Goal: Task Accomplishment & Management: Use online tool/utility

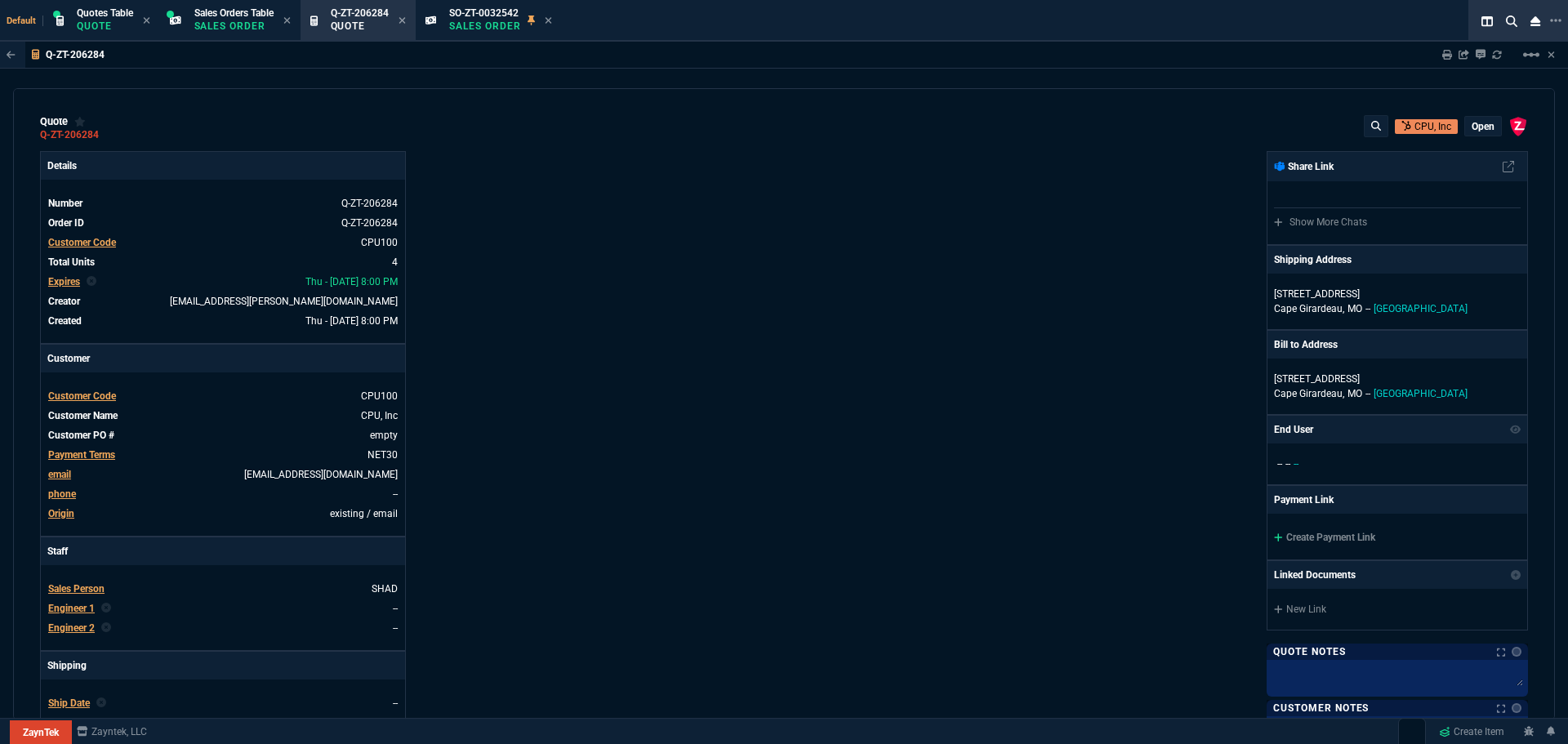
select select "4: SHAD"
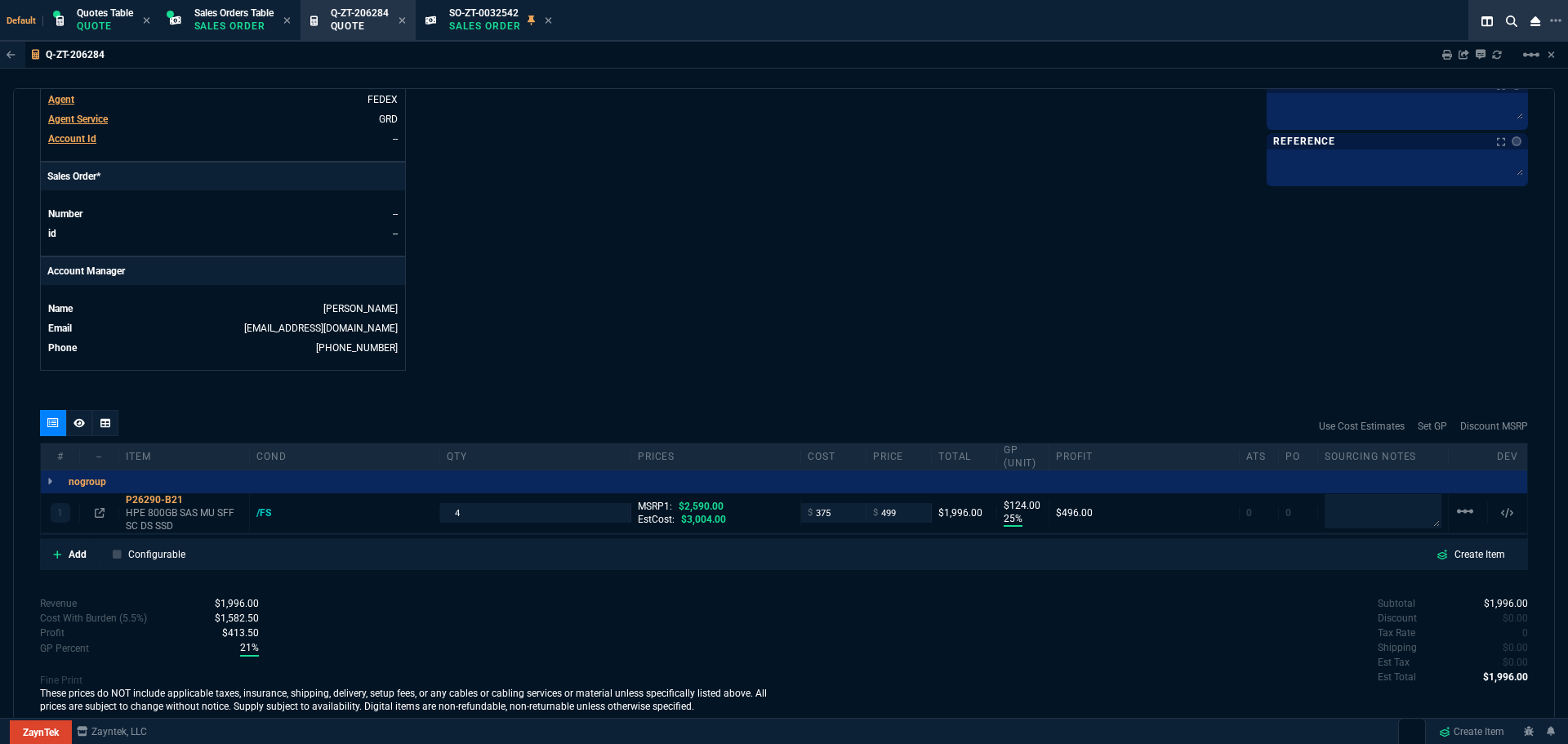
scroll to position [650, 0]
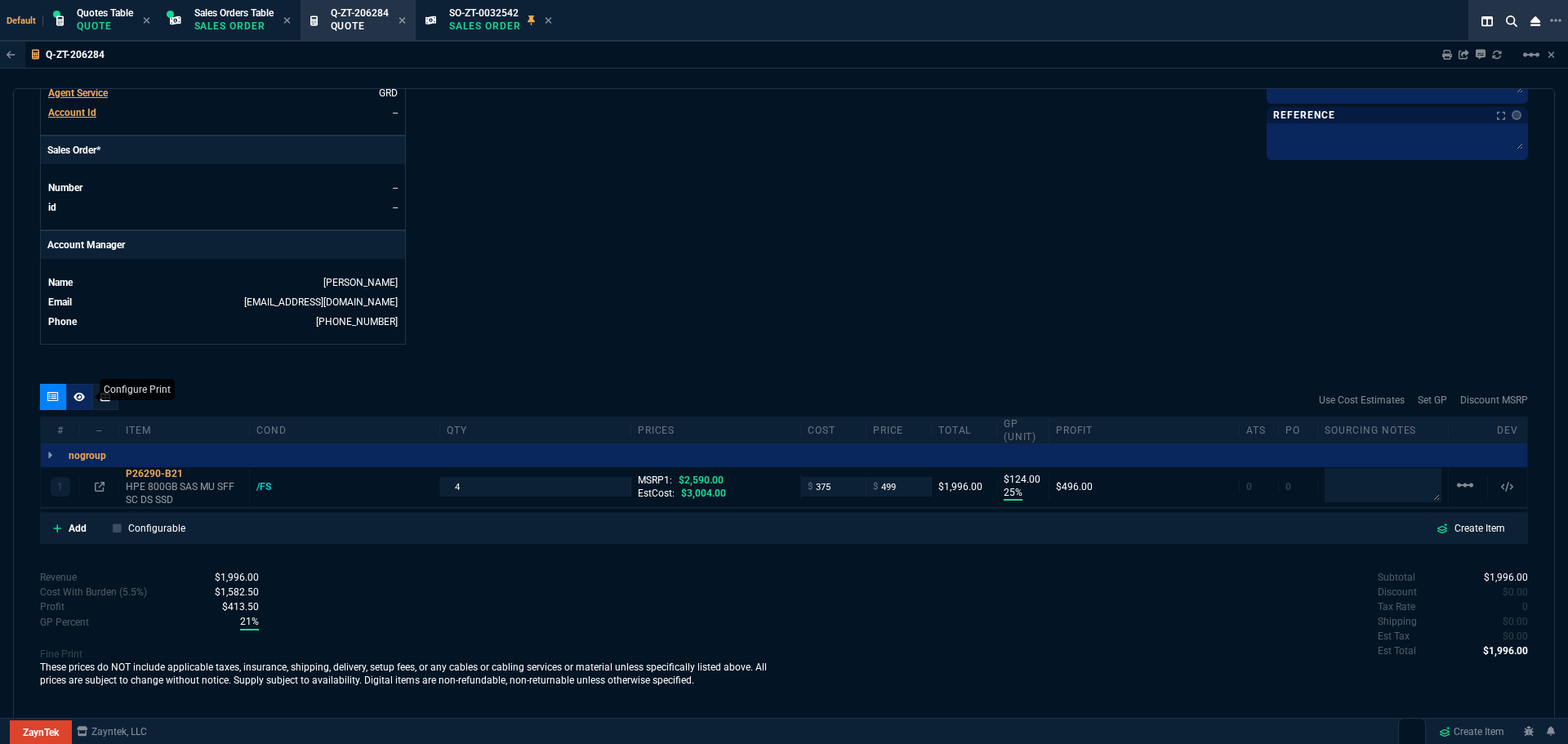
click at [80, 398] on icon at bounding box center [80, 396] width 12 height 9
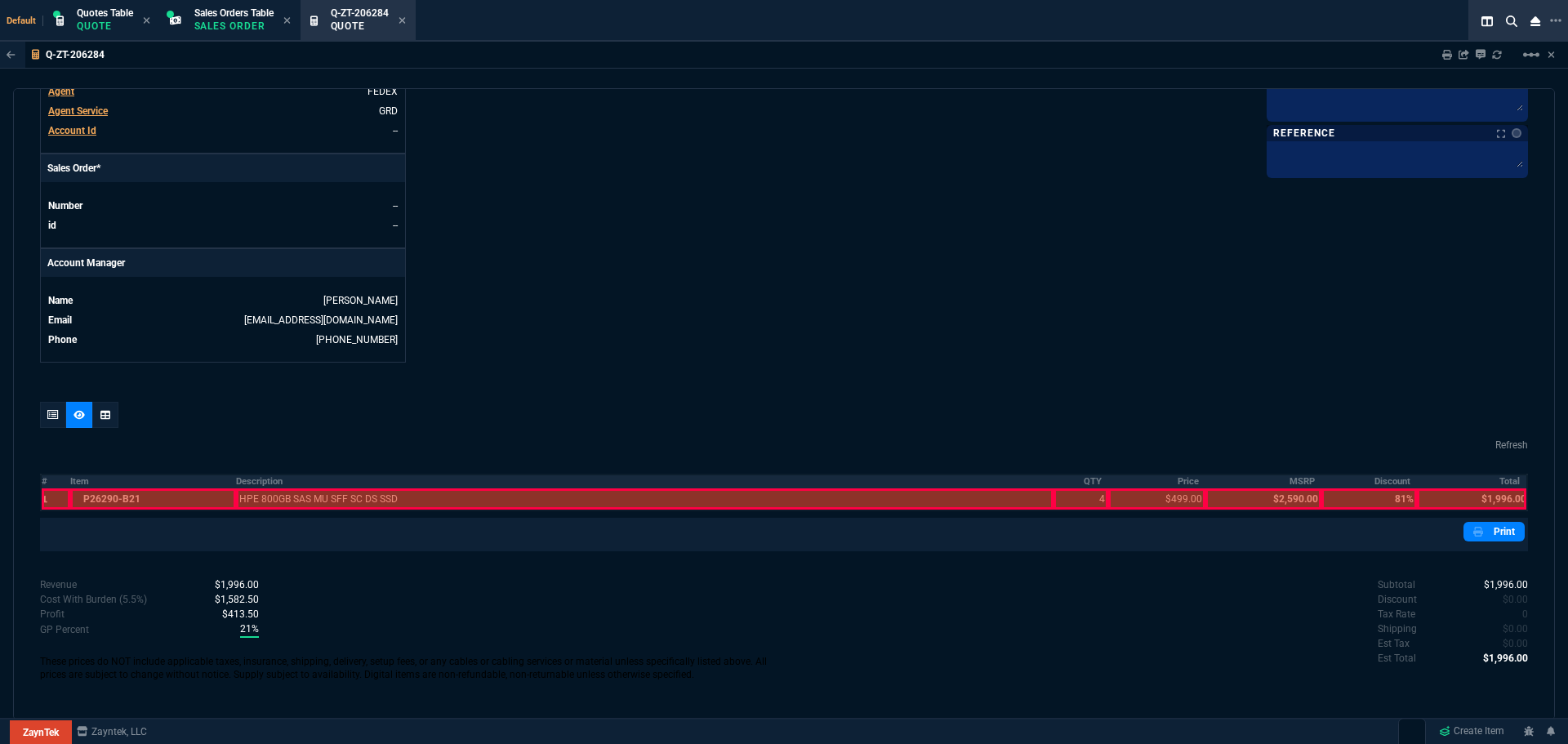
click at [248, 483] on th "Description" at bounding box center [645, 482] width 817 height 14
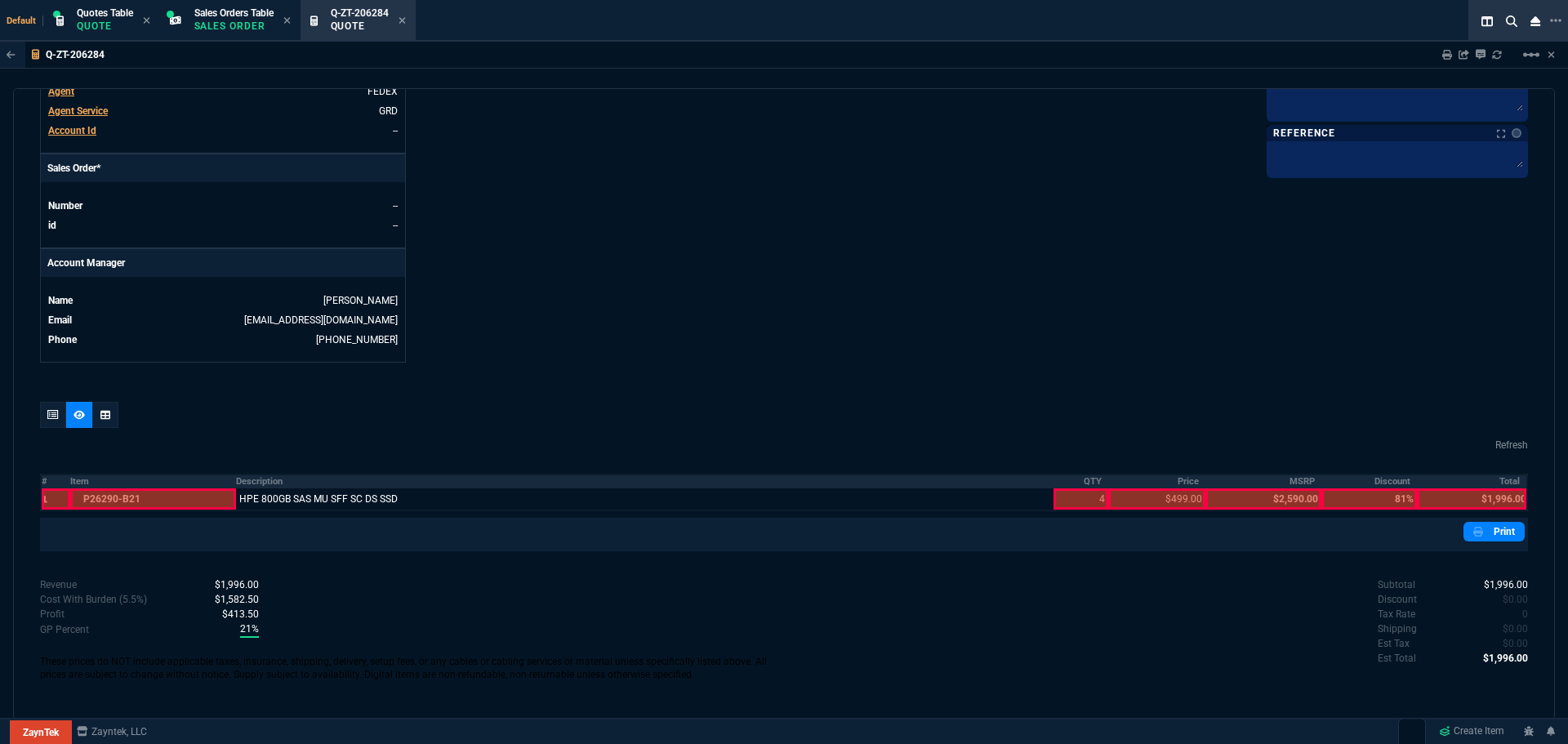
click at [1084, 482] on th "QTY" at bounding box center [1081, 482] width 55 height 14
click at [1179, 481] on th "Price" at bounding box center [1156, 482] width 97 height 14
click at [1497, 480] on th "Total" at bounding box center [1472, 482] width 111 height 14
click at [1477, 535] on nx-icon at bounding box center [1479, 531] width 13 height 15
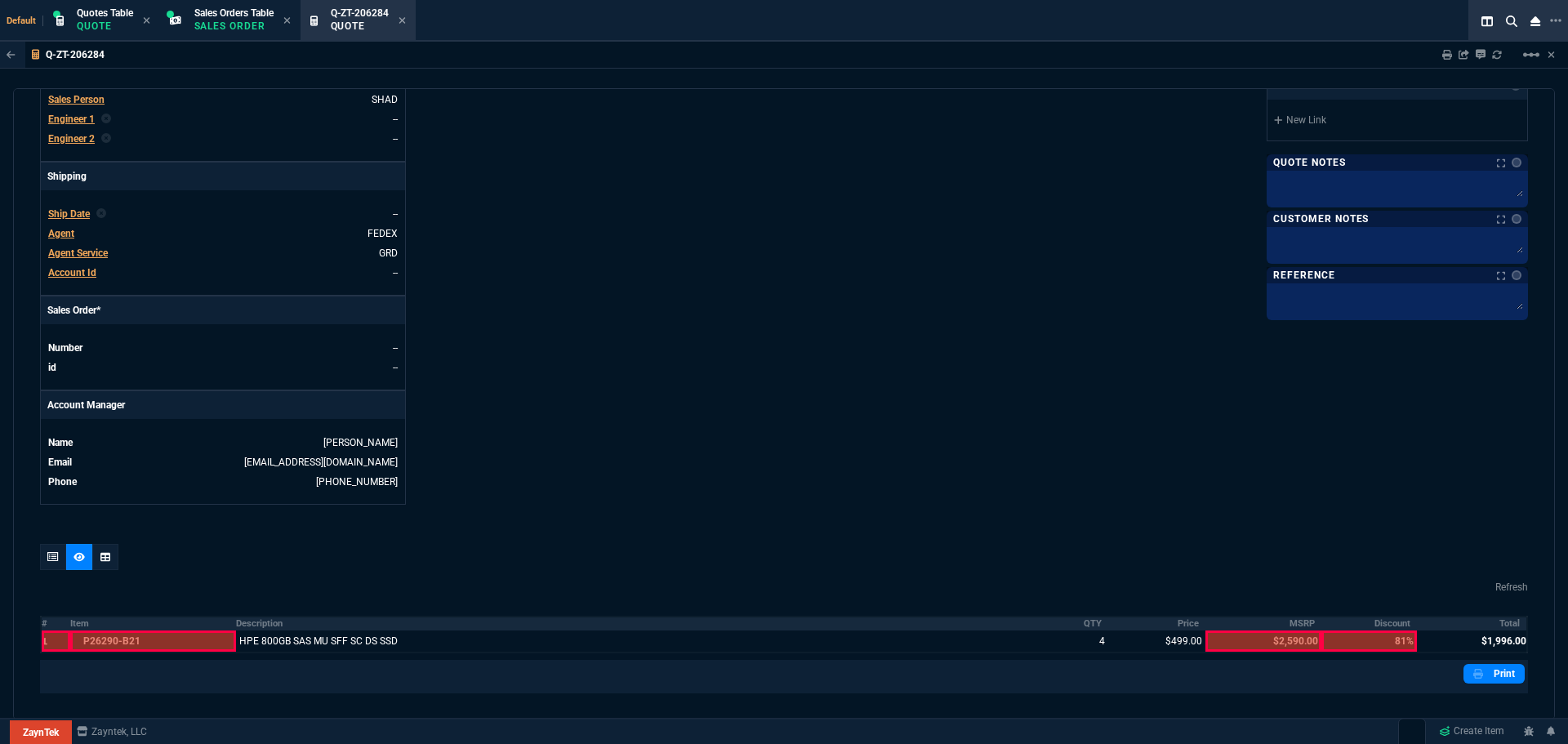
scroll to position [0, 0]
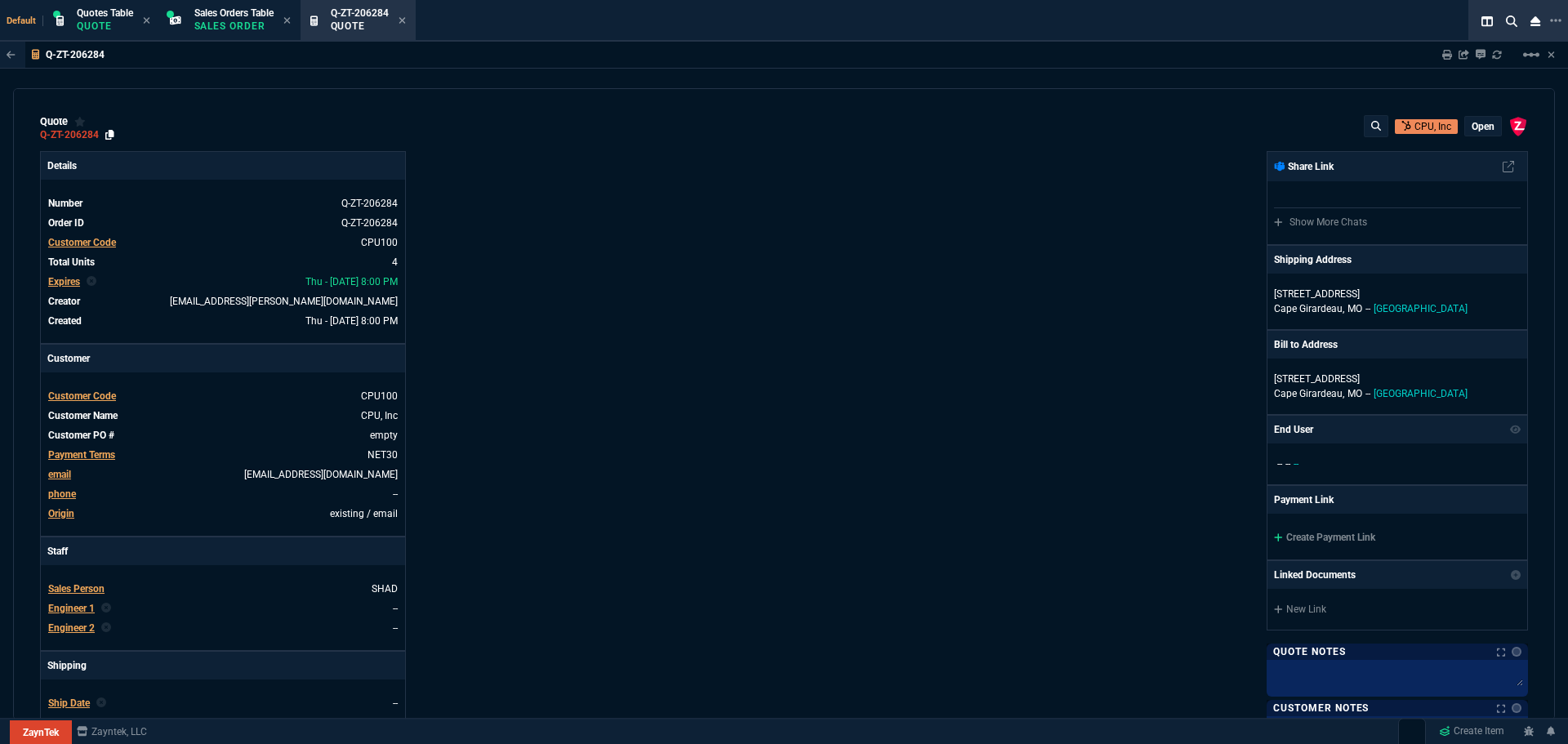
click at [113, 134] on icon at bounding box center [109, 135] width 9 height 10
drag, startPoint x: 404, startPoint y: 20, endPoint x: 355, endPoint y: 6, distance: 51.0
click at [404, 20] on icon at bounding box center [402, 20] width 8 height 10
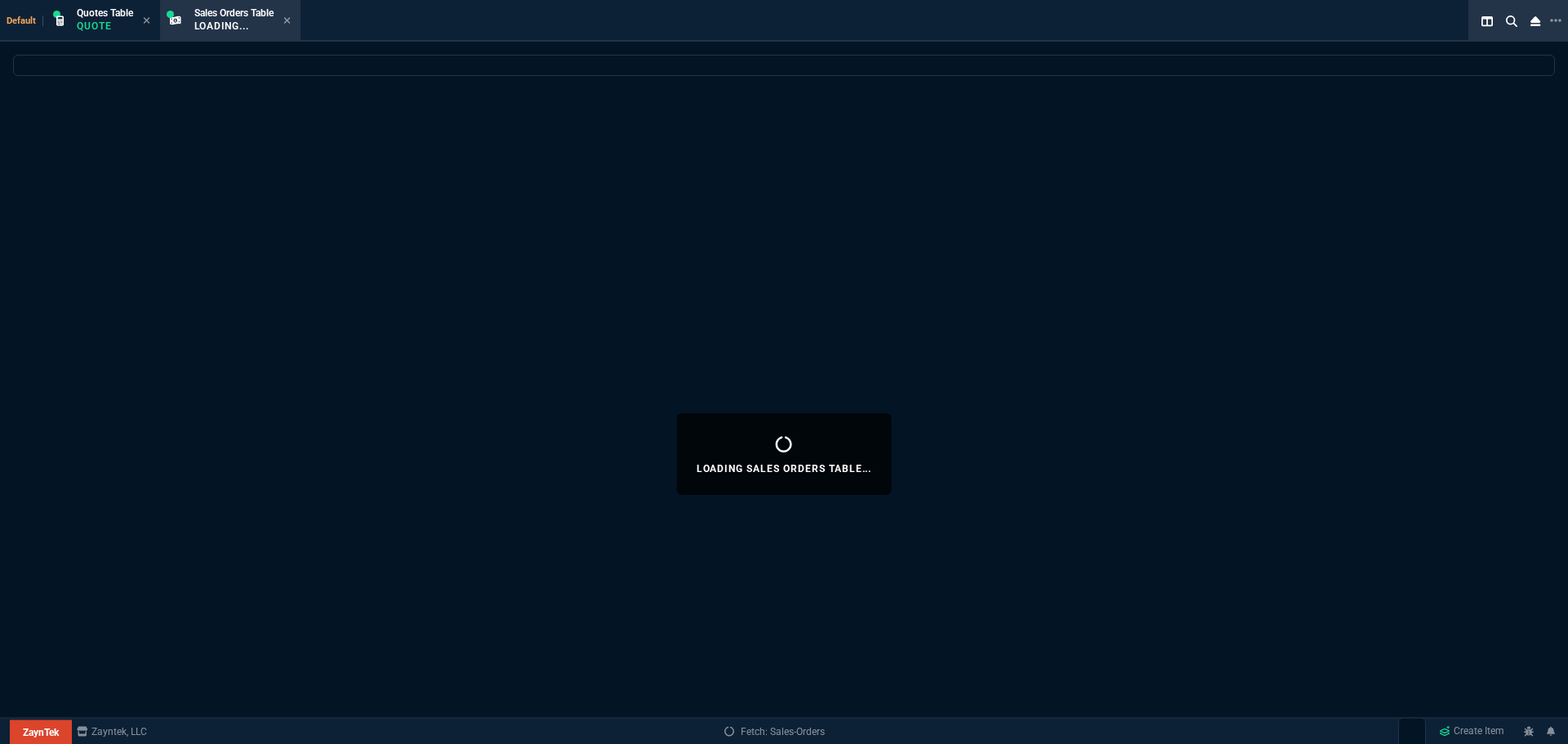
select select
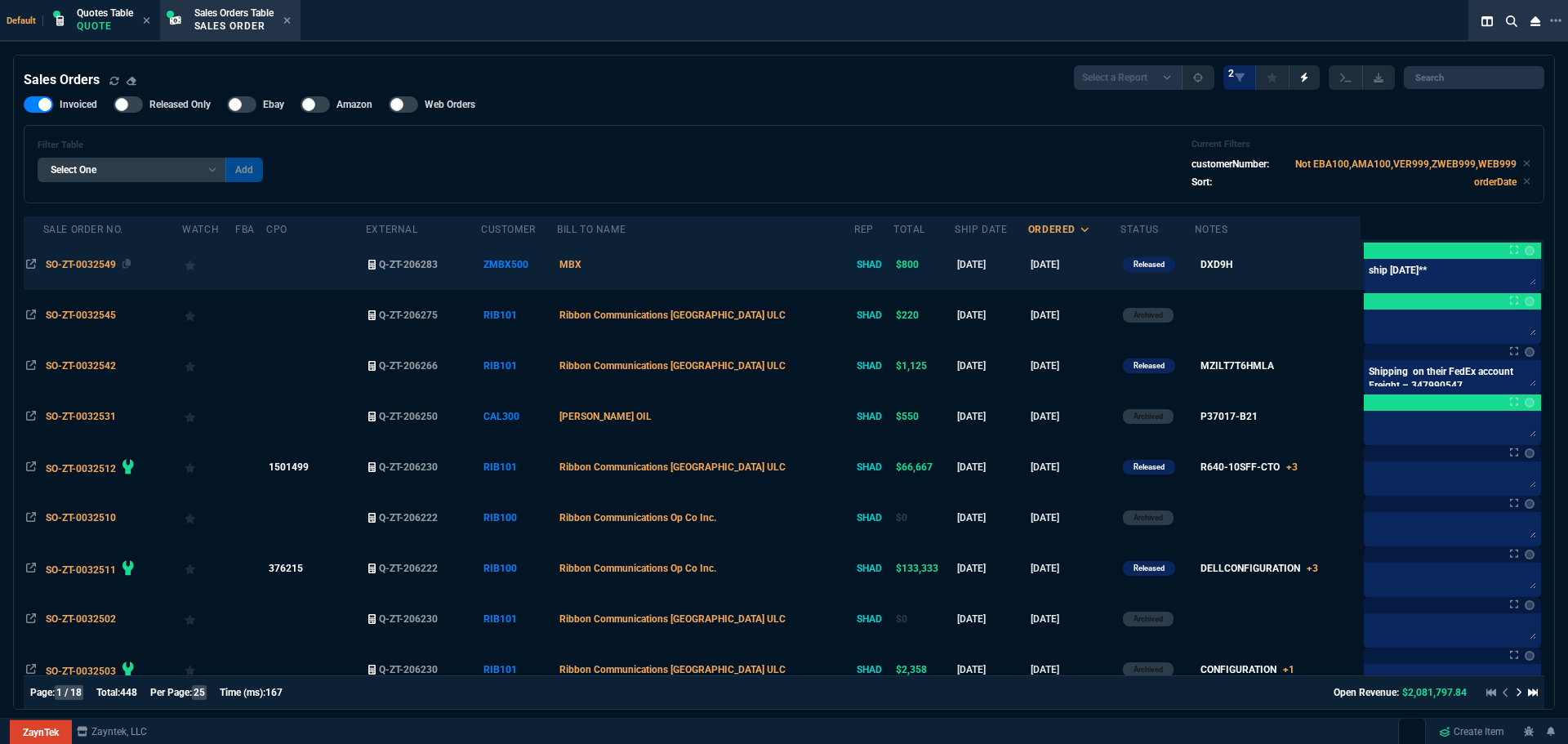
click at [94, 260] on span "SO-ZT-0032549" at bounding box center [81, 265] width 70 height 12
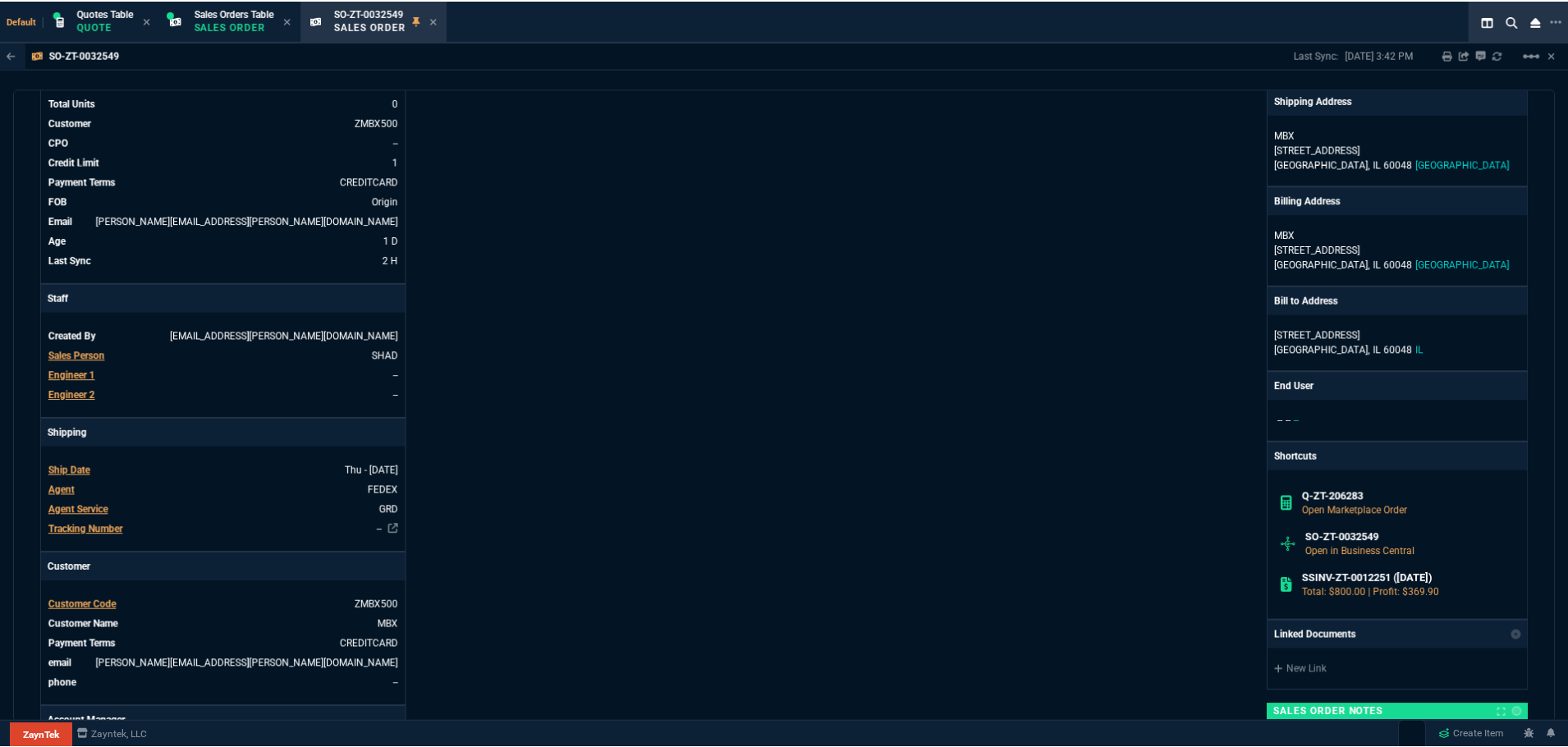
scroll to position [164, 0]
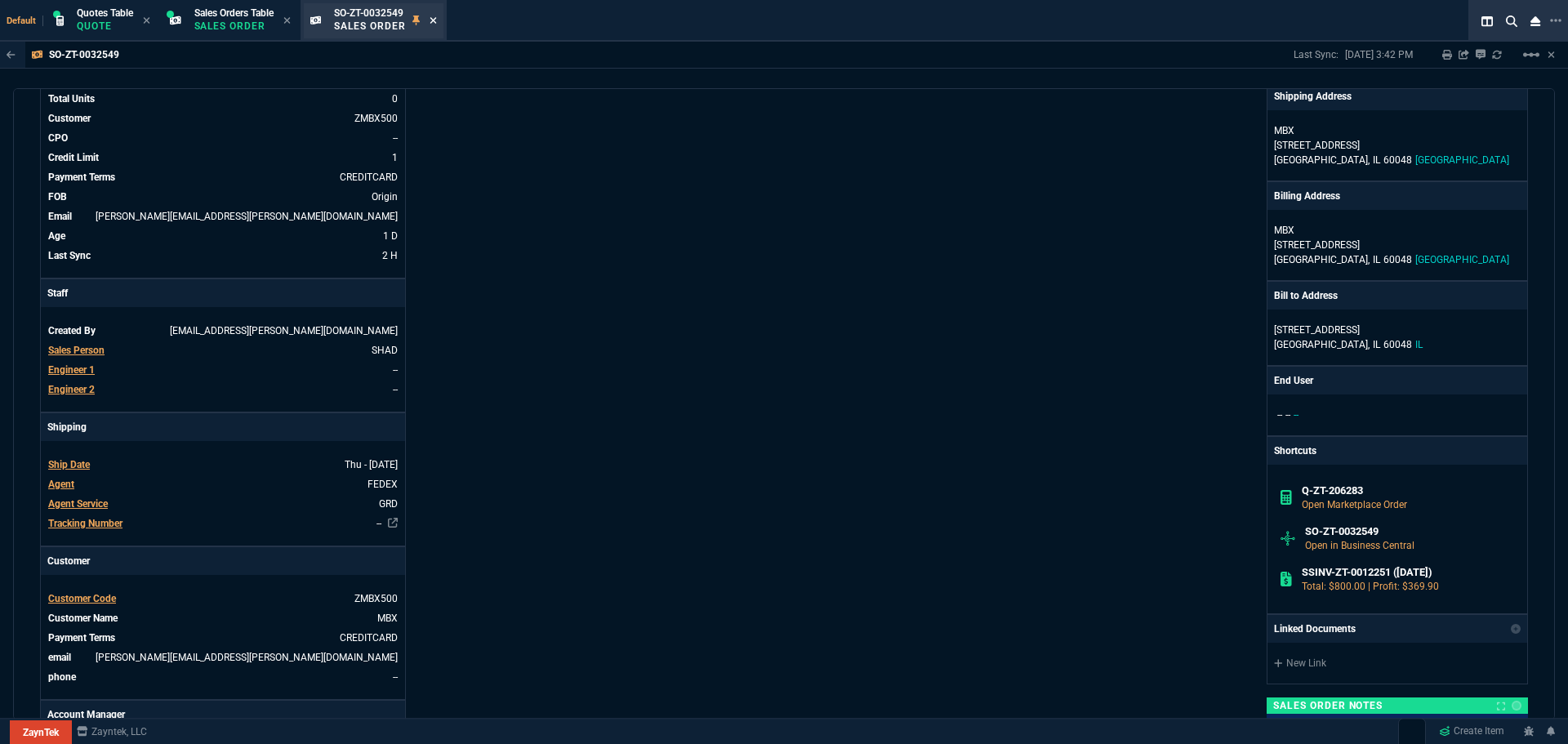
click at [437, 23] on icon at bounding box center [433, 20] width 8 height 10
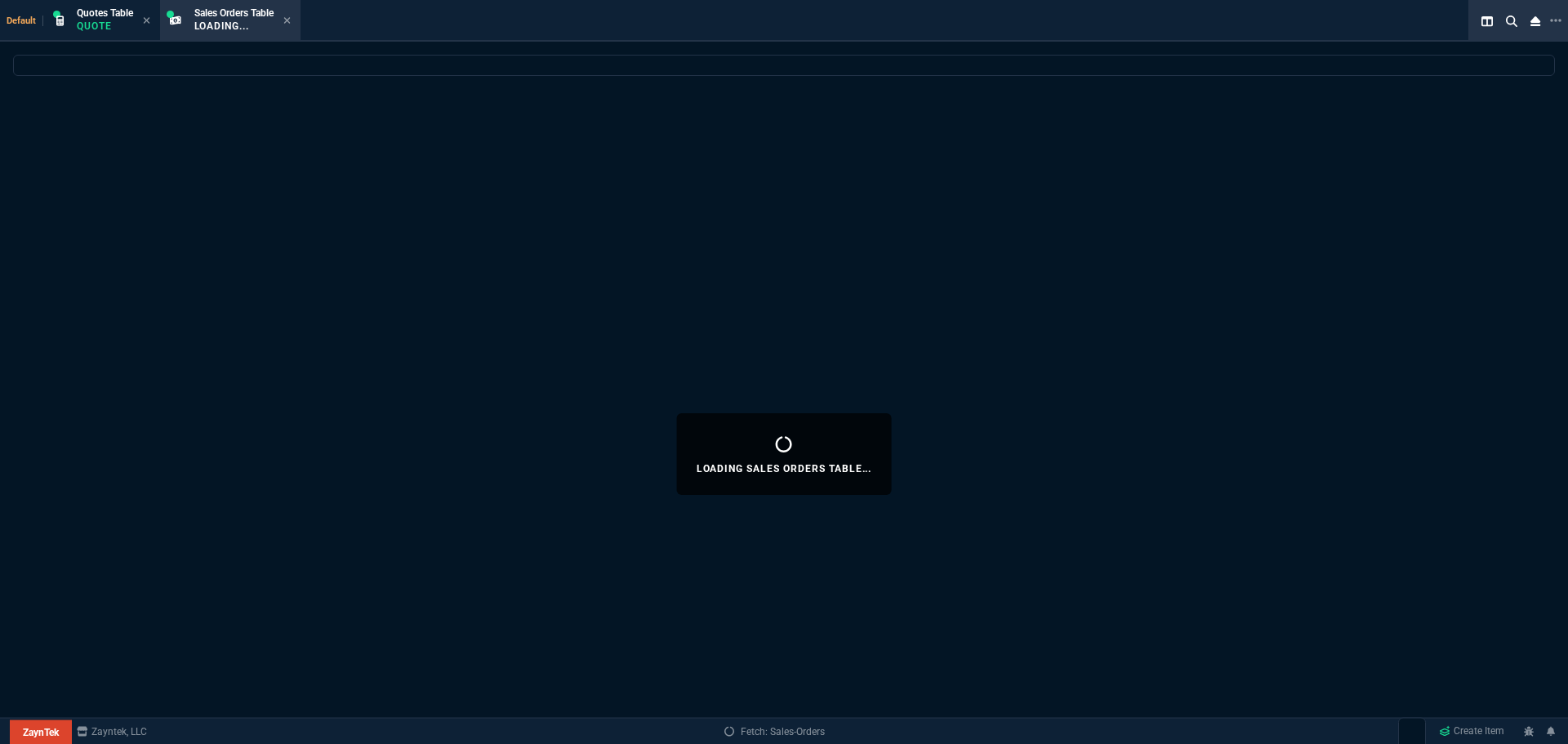
select select
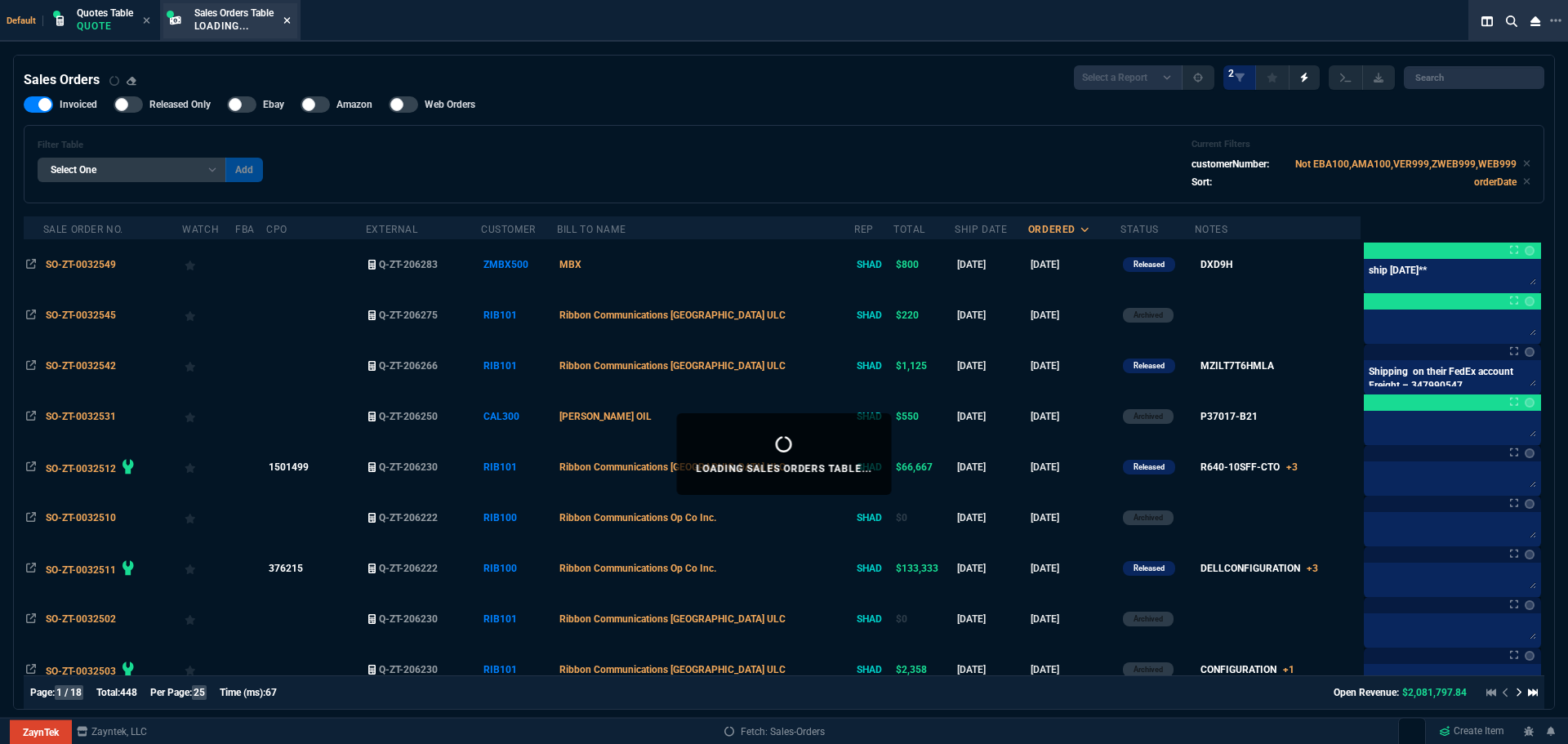
click at [290, 19] on icon at bounding box center [286, 20] width 7 height 7
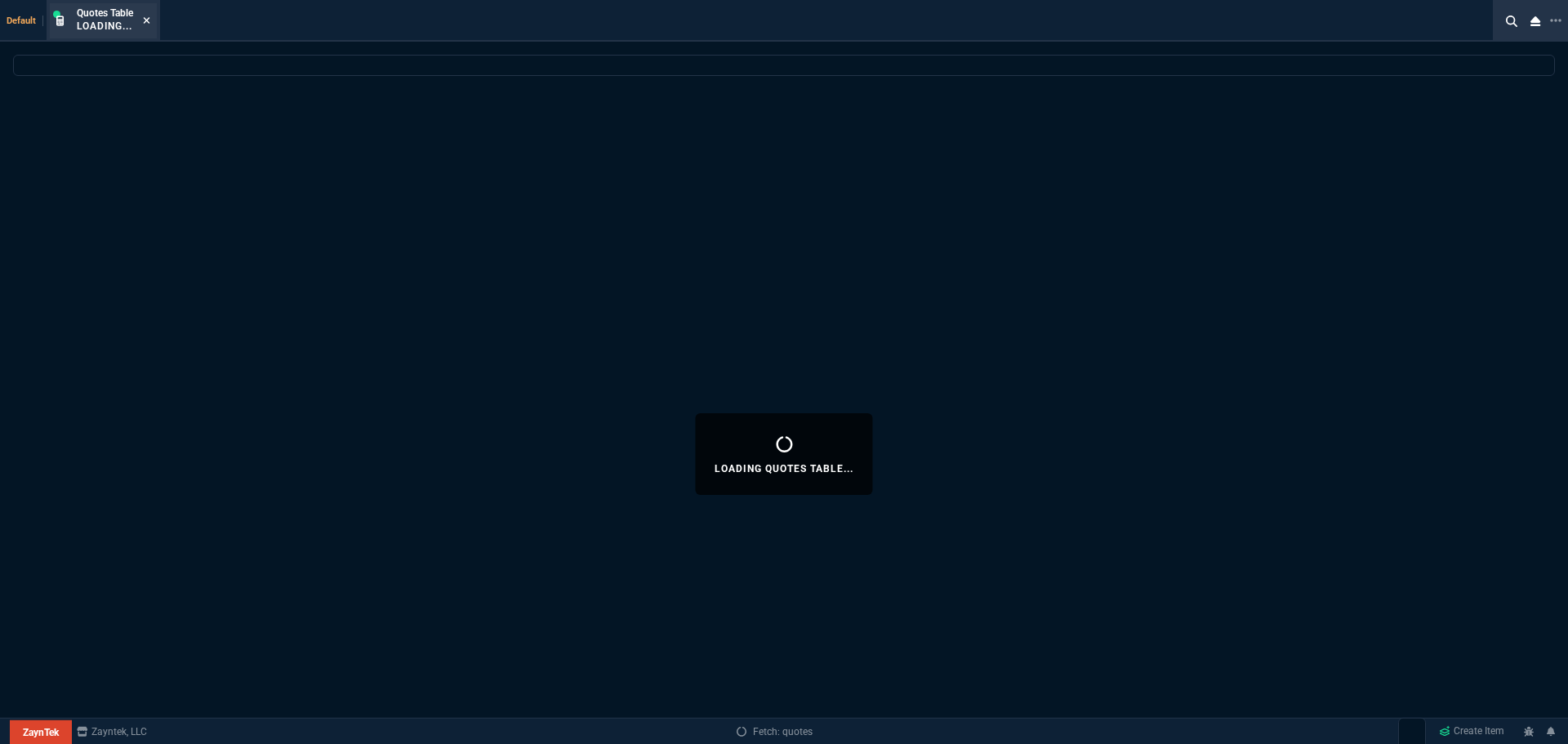
click at [148, 20] on icon at bounding box center [147, 20] width 7 height 7
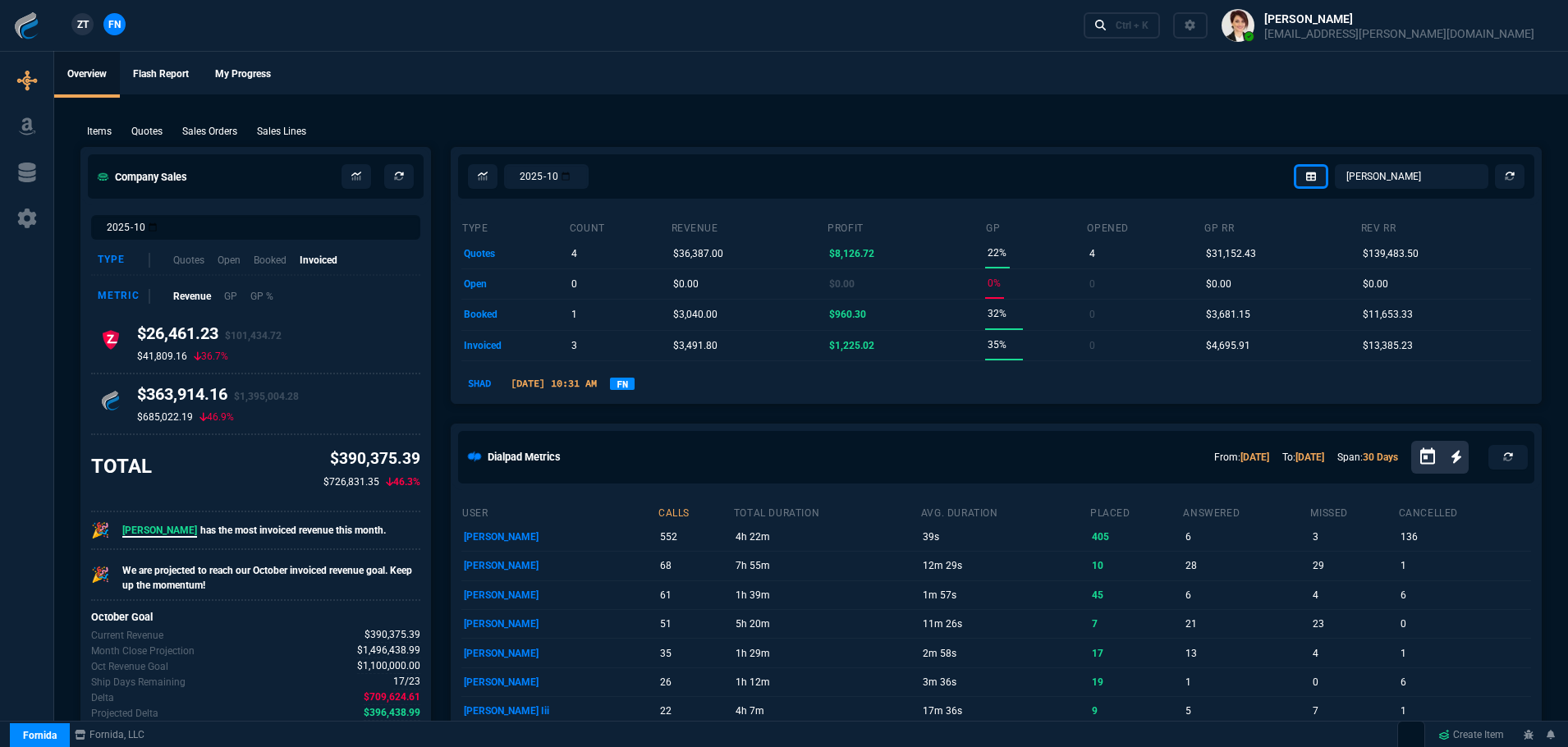
select select "4: SHAD"
select select
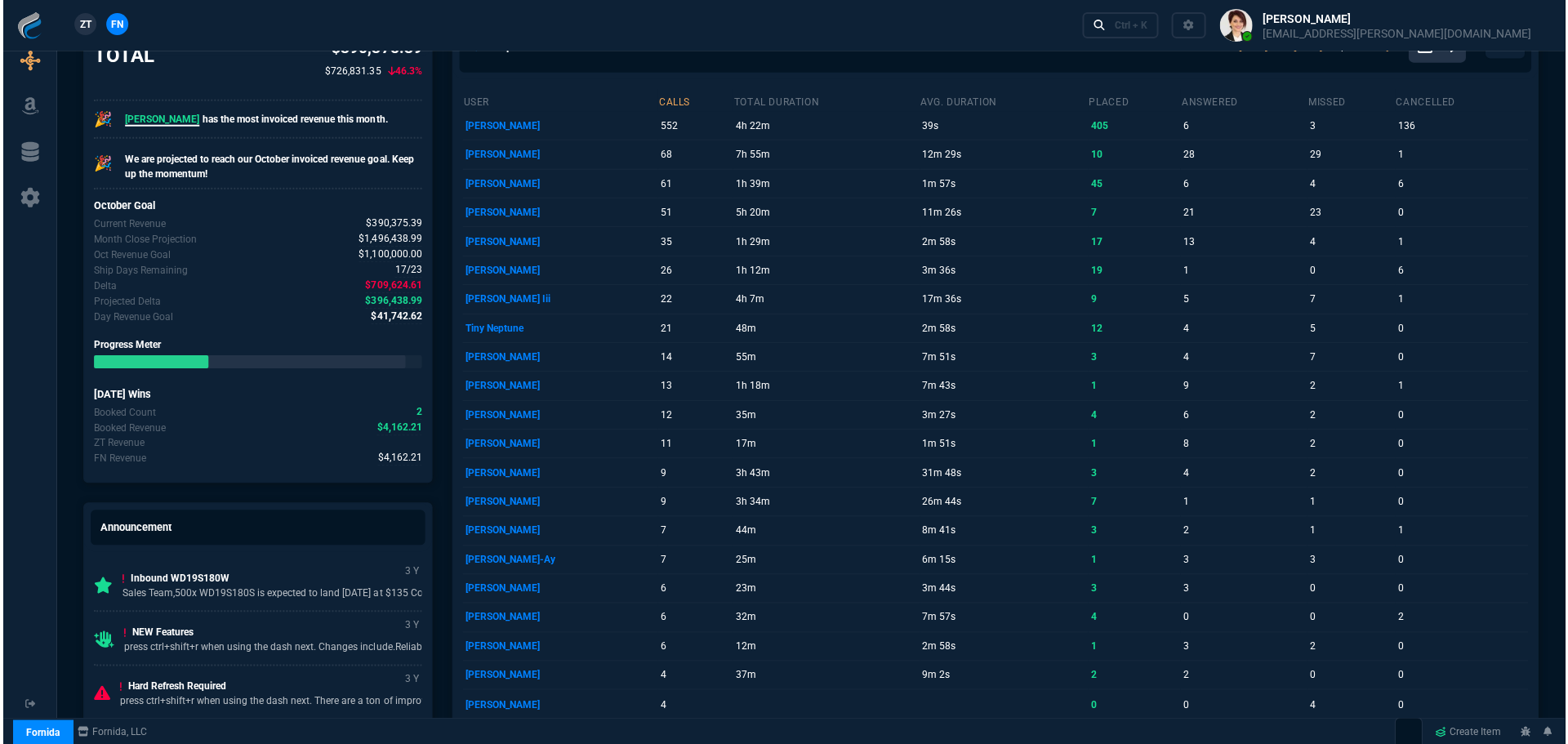
scroll to position [898, 0]
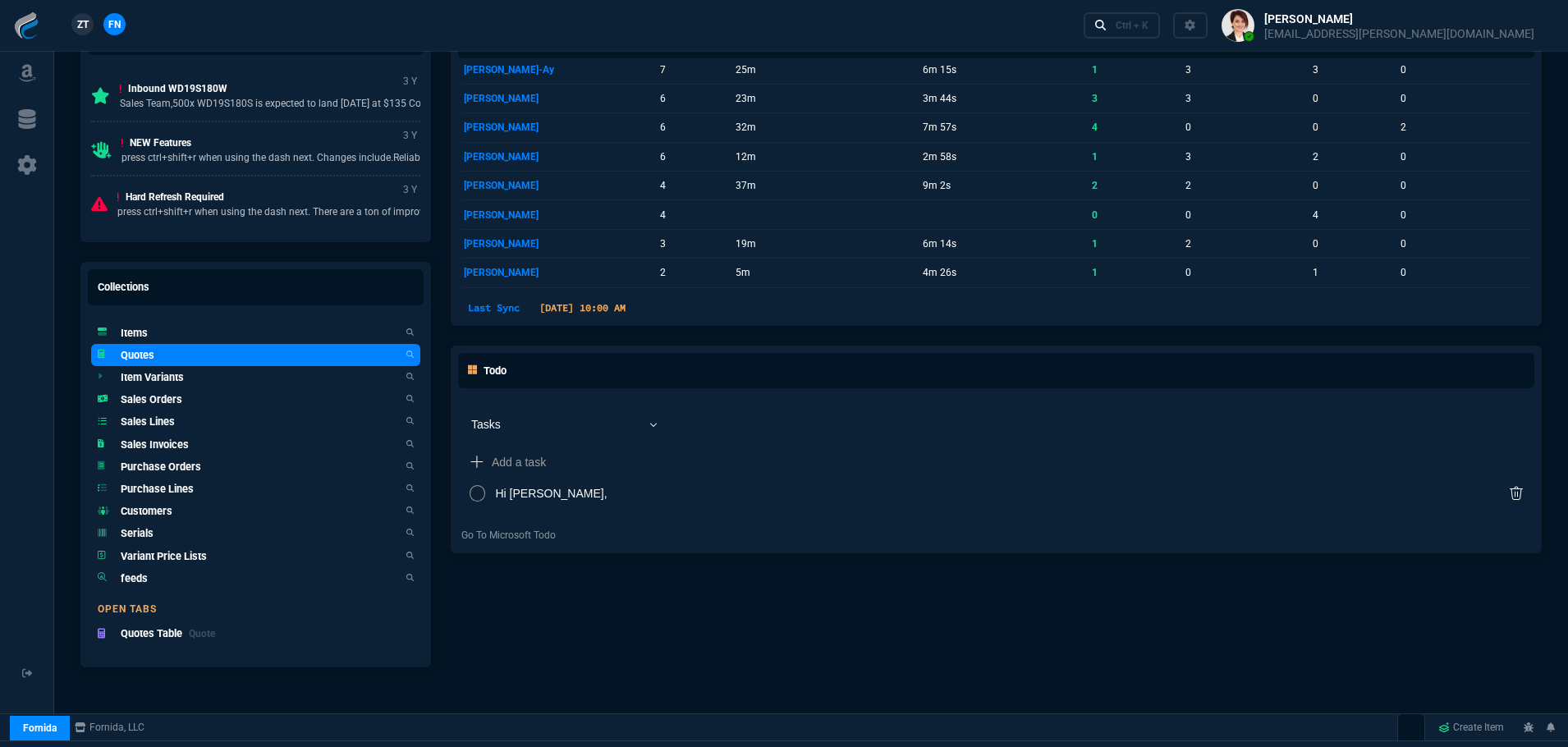
click at [128, 352] on h5 "Quotes" at bounding box center [138, 355] width 33 height 16
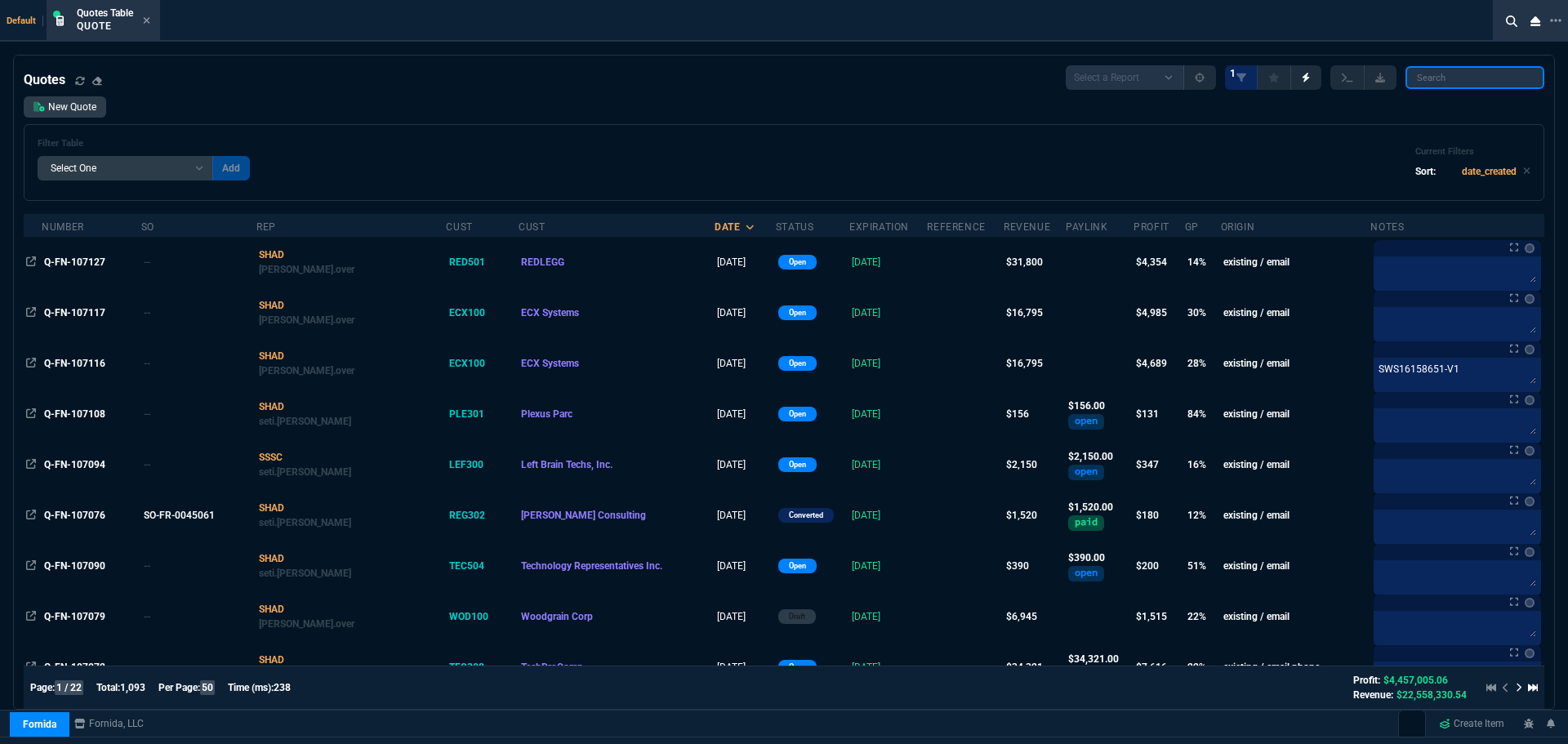
click at [1433, 78] on input "search" at bounding box center [1474, 78] width 139 height 23
paste input "Q-FN-106513"
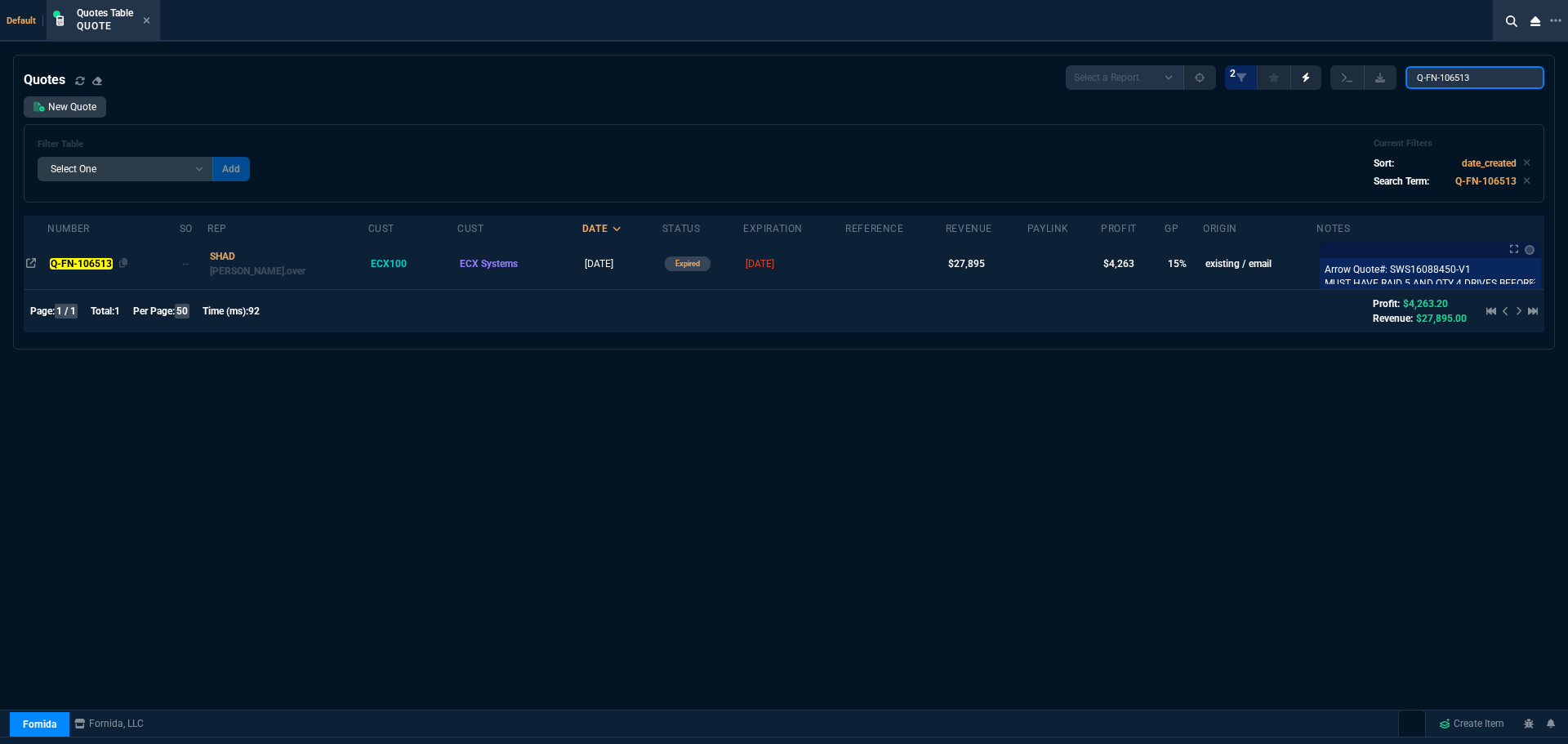
type input "Q-FN-106513"
click at [88, 265] on mark "Q-FN-106513" at bounding box center [81, 264] width 62 height 12
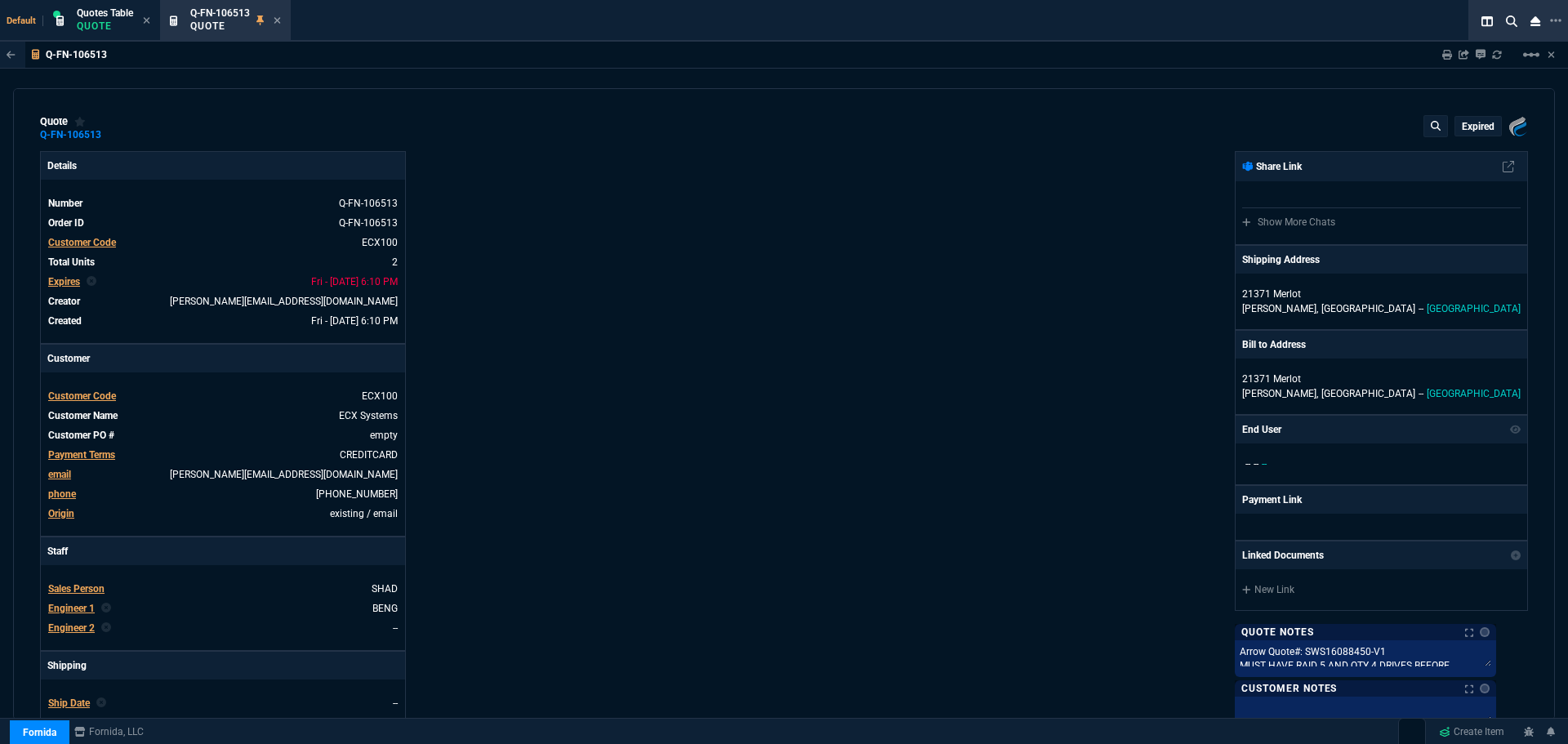
type input "20"
type input "5495"
type input "0"
type input "71"
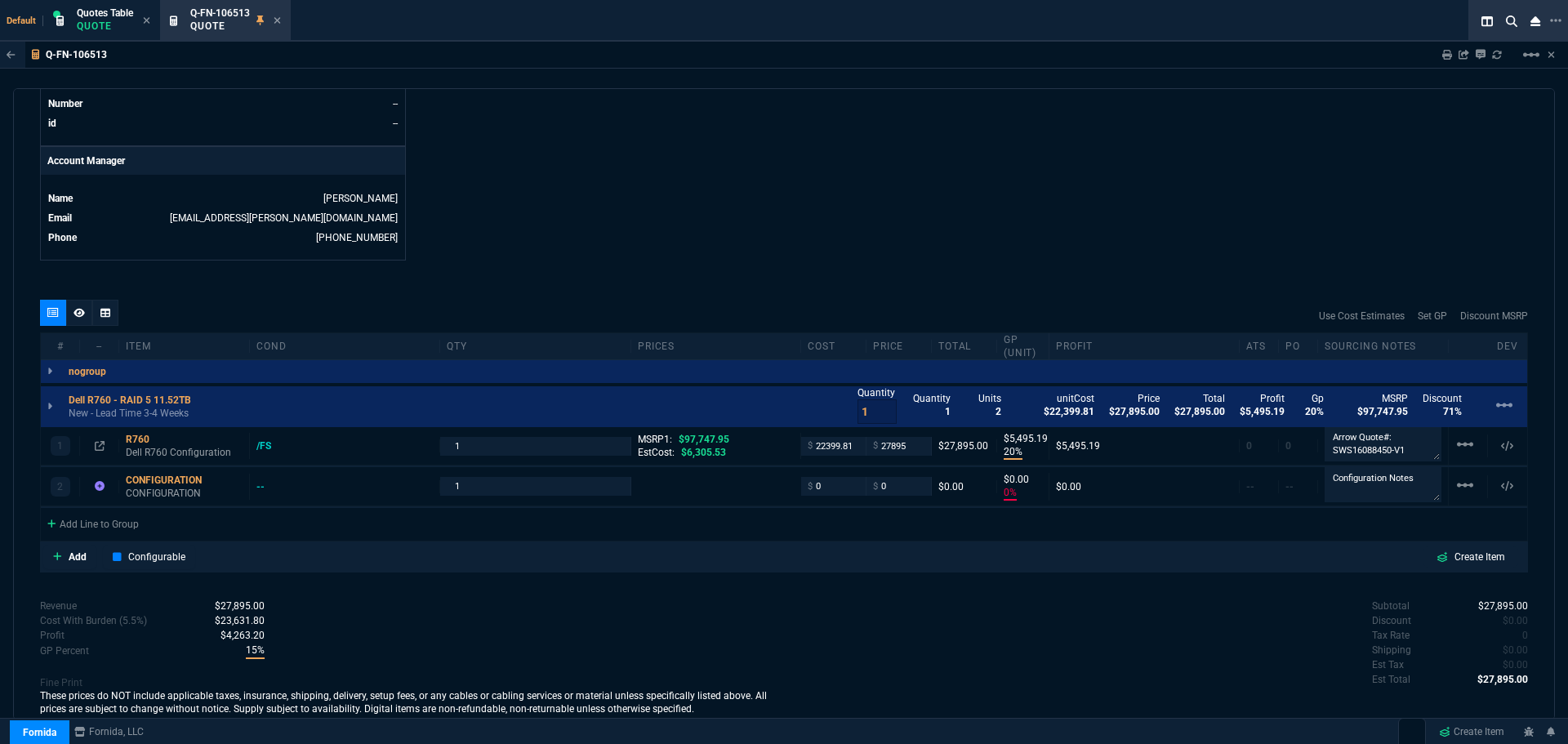
scroll to position [735, 0]
click at [274, 19] on div "Q-FN-106513 Quote" at bounding box center [235, 20] width 90 height 28
